Goal: Information Seeking & Learning: Learn about a topic

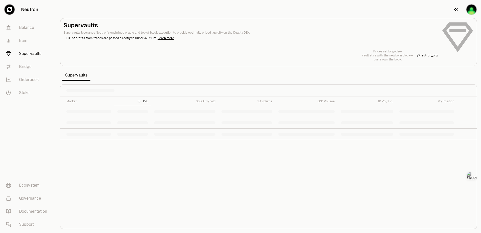
click at [472, 12] on img "button" at bounding box center [471, 10] width 10 height 10
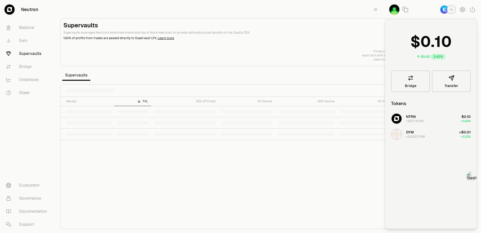
click at [216, 154] on div "Market TVL 30D APY/hold 1D Volume 30D Volume 1D Vol/TVL My Position" at bounding box center [268, 163] width 416 height 132
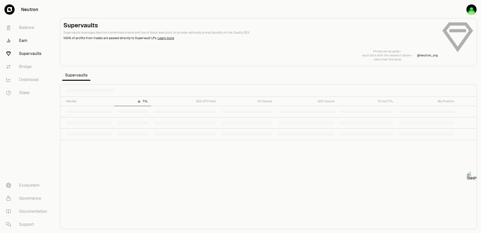
click at [17, 42] on link "Earn" at bounding box center [28, 40] width 52 height 13
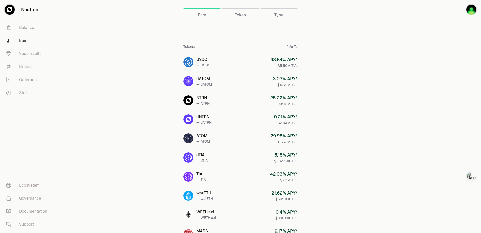
click at [243, 17] on span "Token" at bounding box center [240, 15] width 11 height 6
click at [238, 14] on span "Token" at bounding box center [240, 15] width 11 height 6
click at [270, 14] on div "Type" at bounding box center [278, 15] width 37 height 6
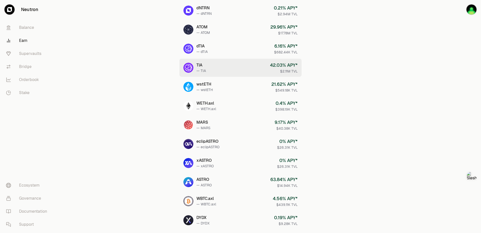
scroll to position [88, 0]
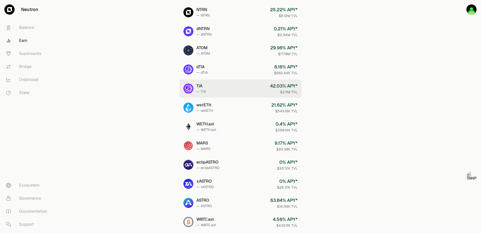
click at [210, 88] on link "TIA — TIA 42.03 % APY* $2.11M TVL" at bounding box center [240, 88] width 122 height 18
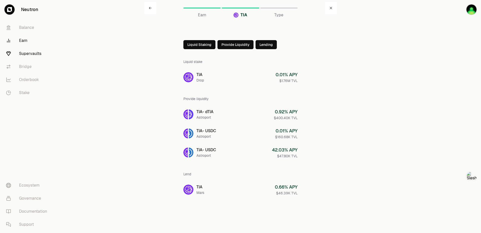
click at [27, 54] on link "Supervaults" at bounding box center [28, 53] width 52 height 13
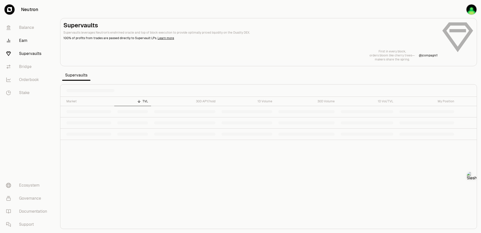
click at [19, 43] on link "Earn" at bounding box center [28, 40] width 52 height 13
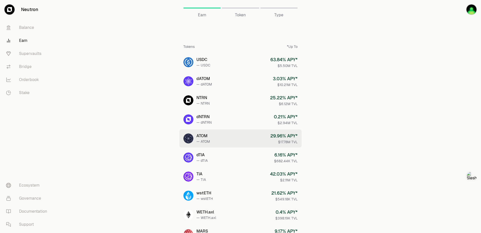
click at [215, 137] on link "ATOM — ATOM 29.96 % APY* $17.78M TVL" at bounding box center [240, 138] width 122 height 18
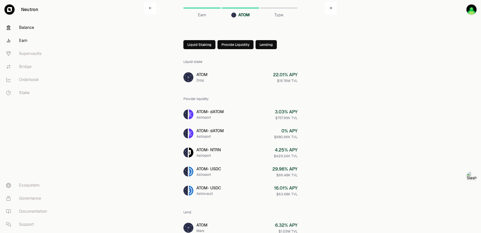
click at [27, 29] on link "Balance" at bounding box center [28, 27] width 52 height 13
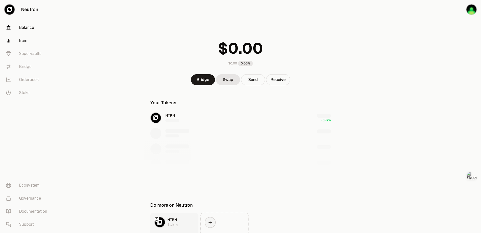
click at [26, 40] on link "Earn" at bounding box center [28, 40] width 52 height 13
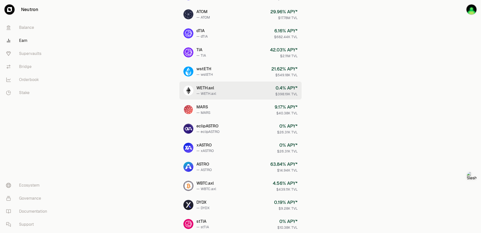
scroll to position [163, 0]
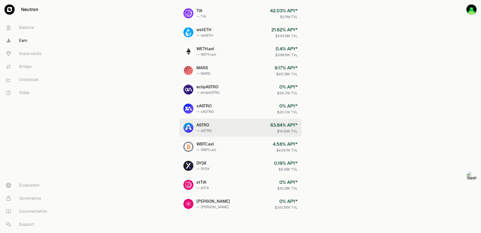
click at [215, 126] on link "ASTRO — ASTRO 63.84 % APY* $14.94K TVL" at bounding box center [240, 127] width 122 height 18
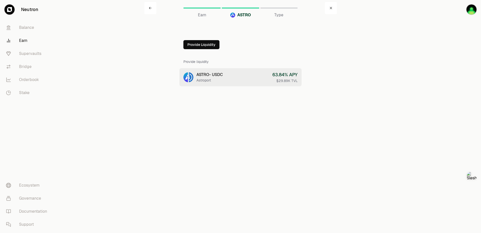
click at [215, 75] on div "ASTRO - USDC" at bounding box center [209, 75] width 26 height 6
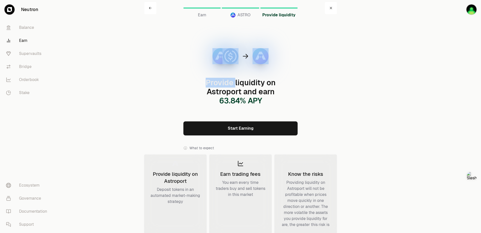
click at [215, 75] on div at bounding box center [240, 56] width 102 height 54
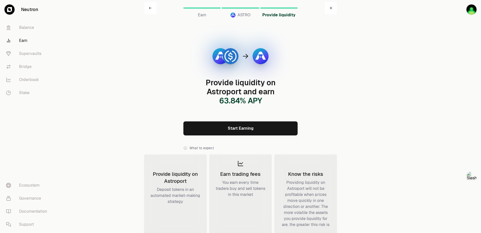
click at [145, 77] on div "Provide liquidity on Astroport and earn 63.84 % APY Start Earning What to expec…" at bounding box center [240, 168] width 193 height 296
click at [19, 24] on link "Balance" at bounding box center [28, 27] width 52 height 13
